Goal: Task Accomplishment & Management: Manage account settings

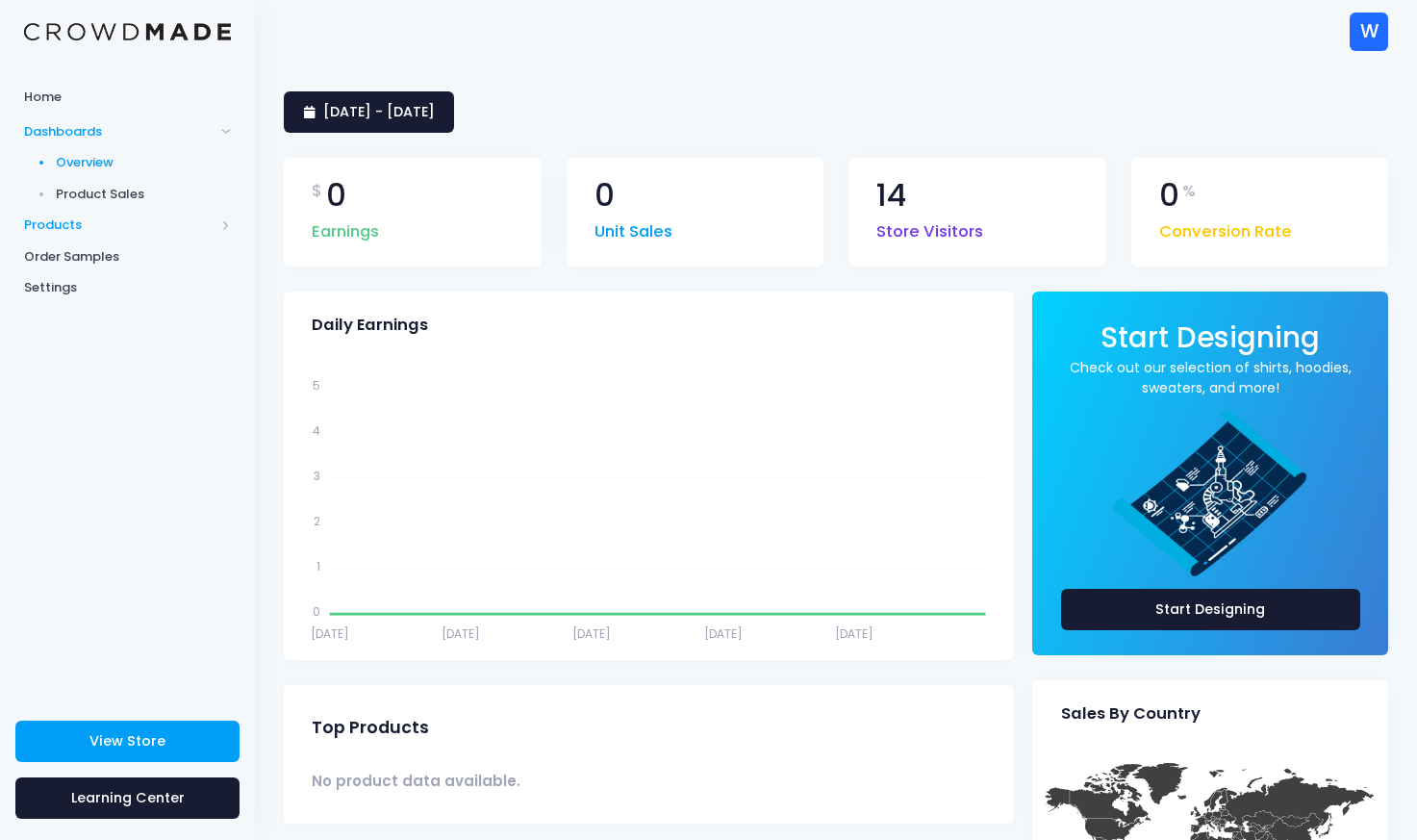
click at [66, 231] on span "Products" at bounding box center [118, 224] width 190 height 19
click at [83, 295] on span "Storefront" at bounding box center [143, 287] width 176 height 19
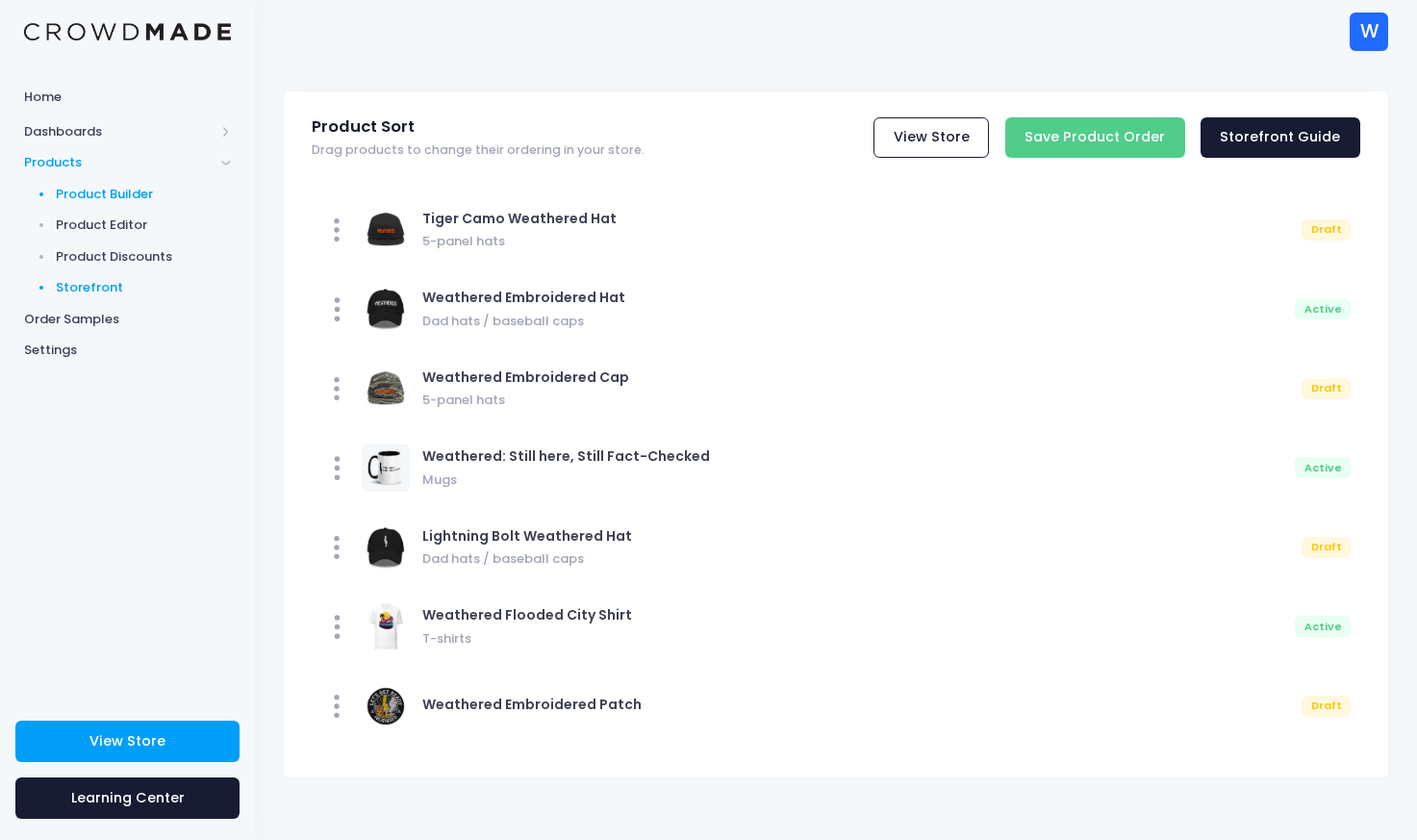
click at [108, 191] on span "Product Builder" at bounding box center [143, 194] width 176 height 19
click at [99, 227] on span "Product Editor" at bounding box center [143, 224] width 176 height 19
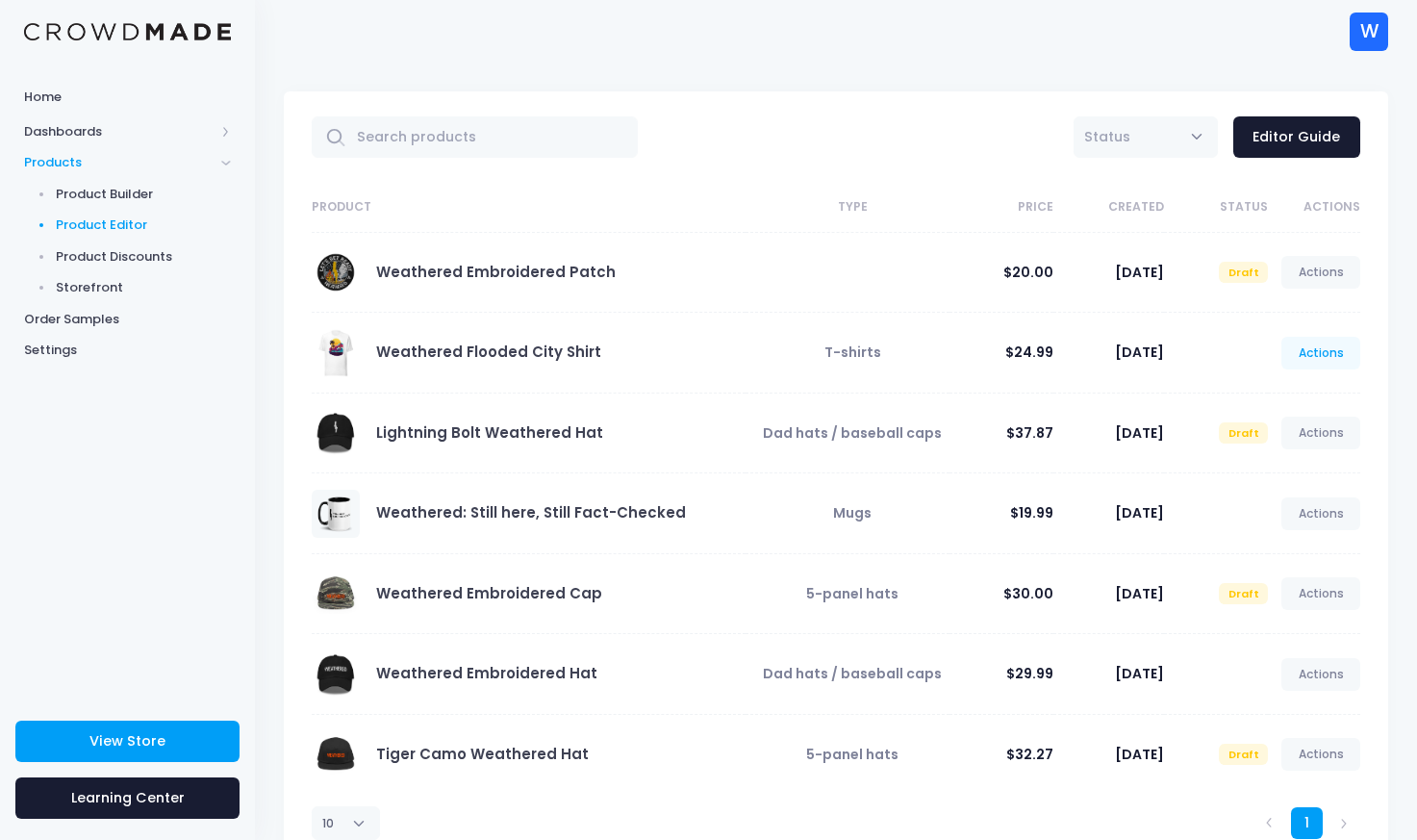
click at [1305, 353] on link "Actions" at bounding box center [1320, 352] width 79 height 33
click at [1274, 395] on link "Edit" at bounding box center [1300, 399] width 102 height 34
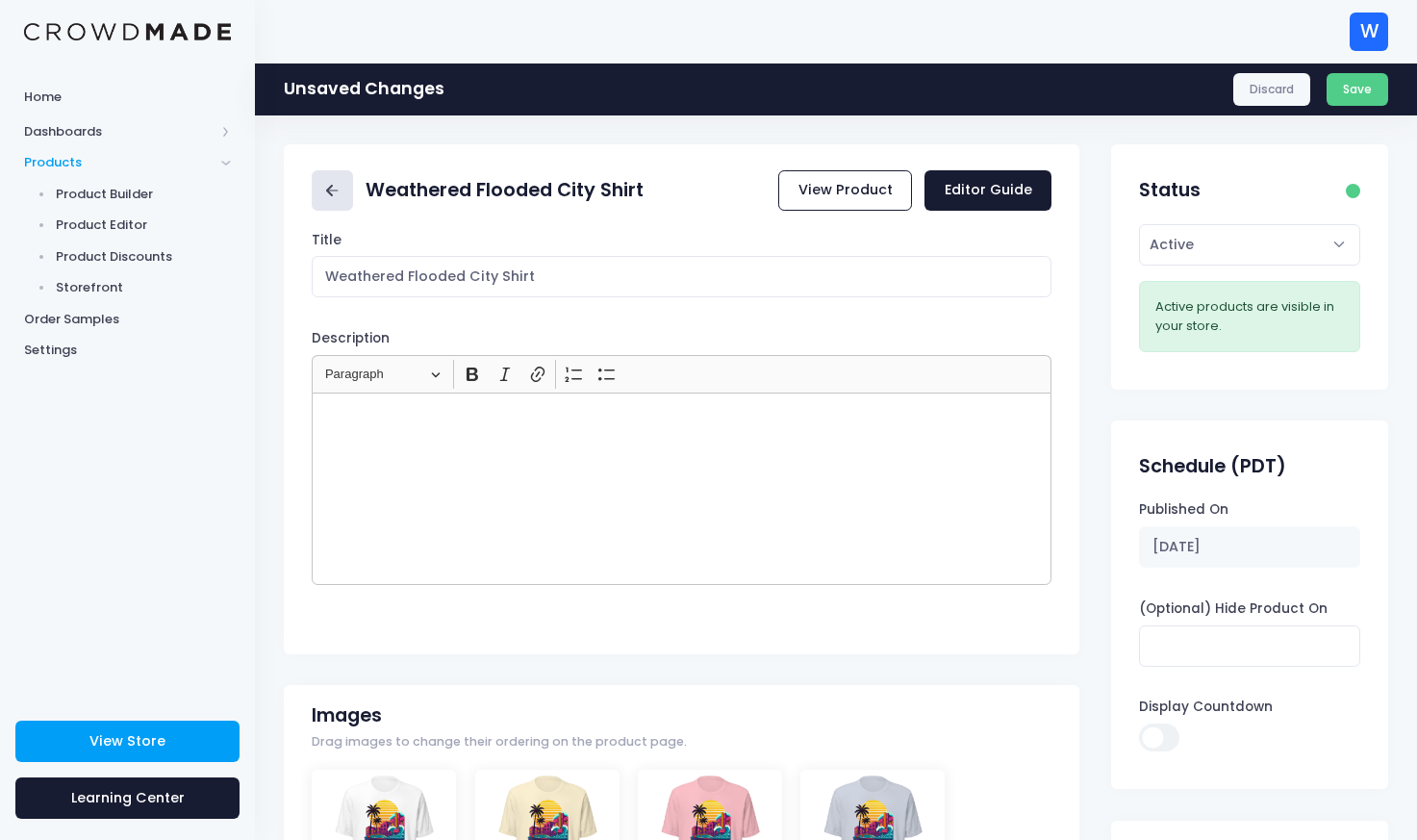
click at [335, 197] on icon at bounding box center [333, 191] width 22 height 22
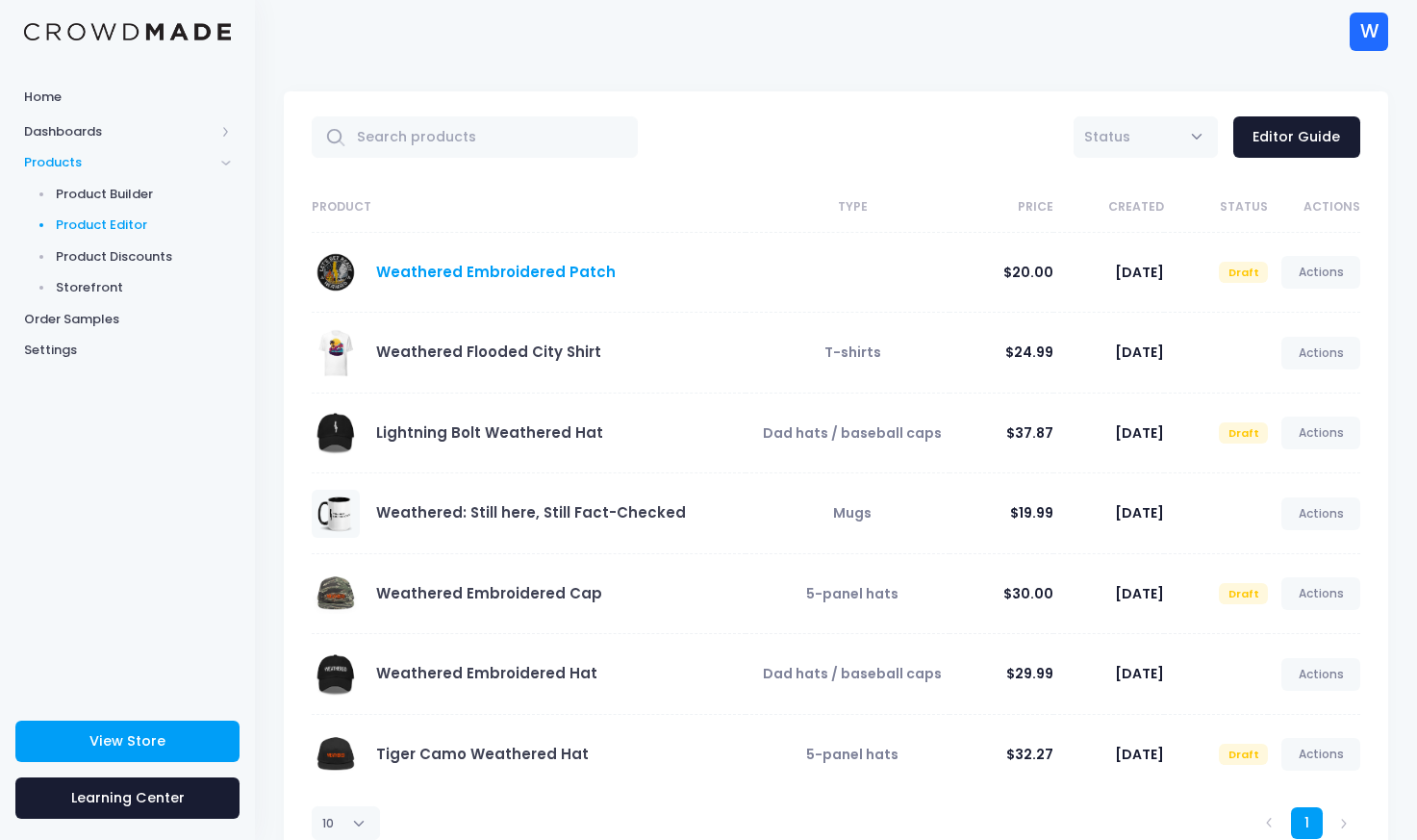
click at [476, 274] on link "Weathered Embroidered Patch" at bounding box center [496, 272] width 240 height 20
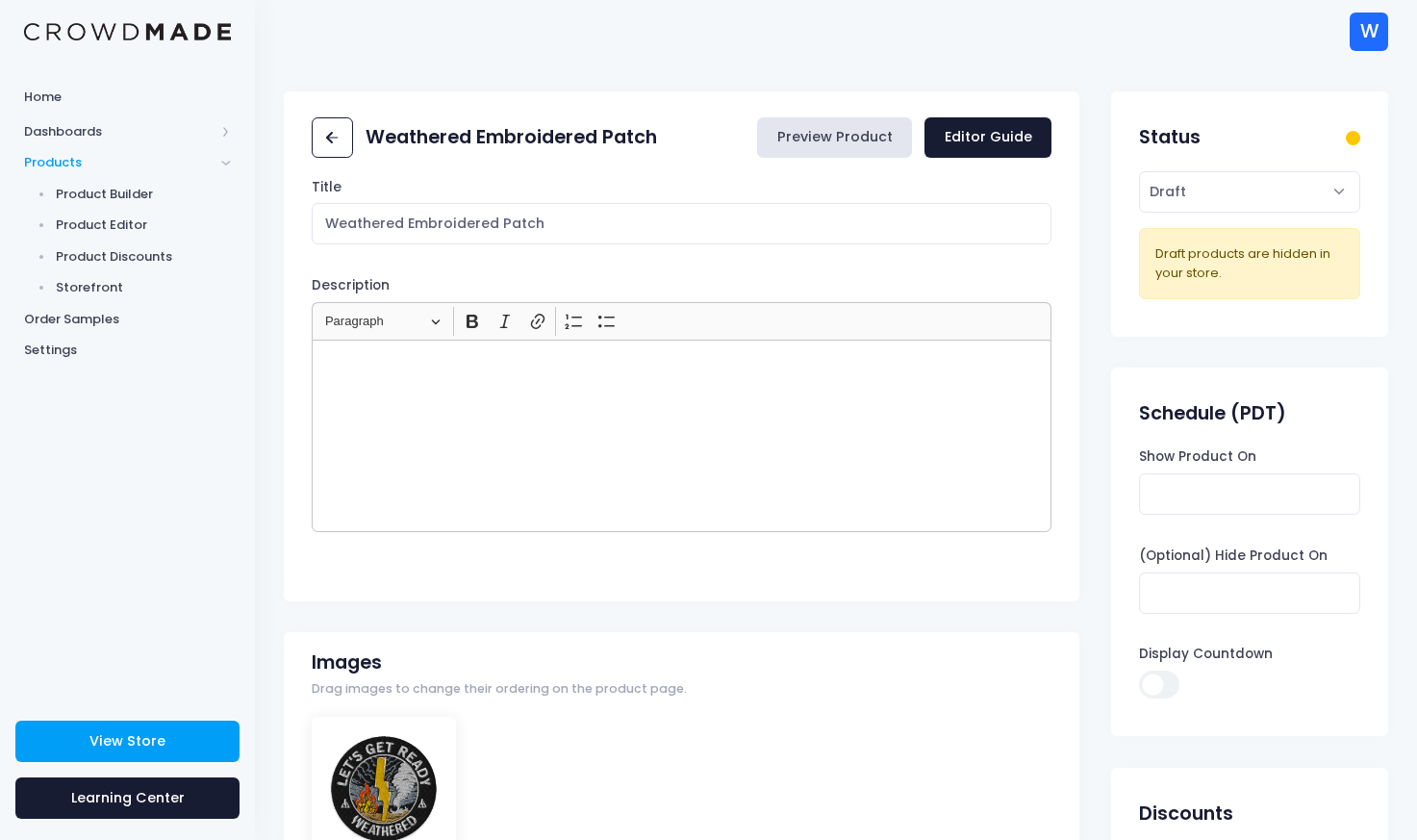
click at [822, 141] on link "Preview Product" at bounding box center [834, 138] width 155 height 42
click at [269, 57] on div "W W Weathered [EMAIL_ADDRESS][DOMAIN_NAME] Not Verified Settings Sign Out" at bounding box center [835, 31] width 1162 height 63
